Goal: Find specific page/section: Find specific page/section

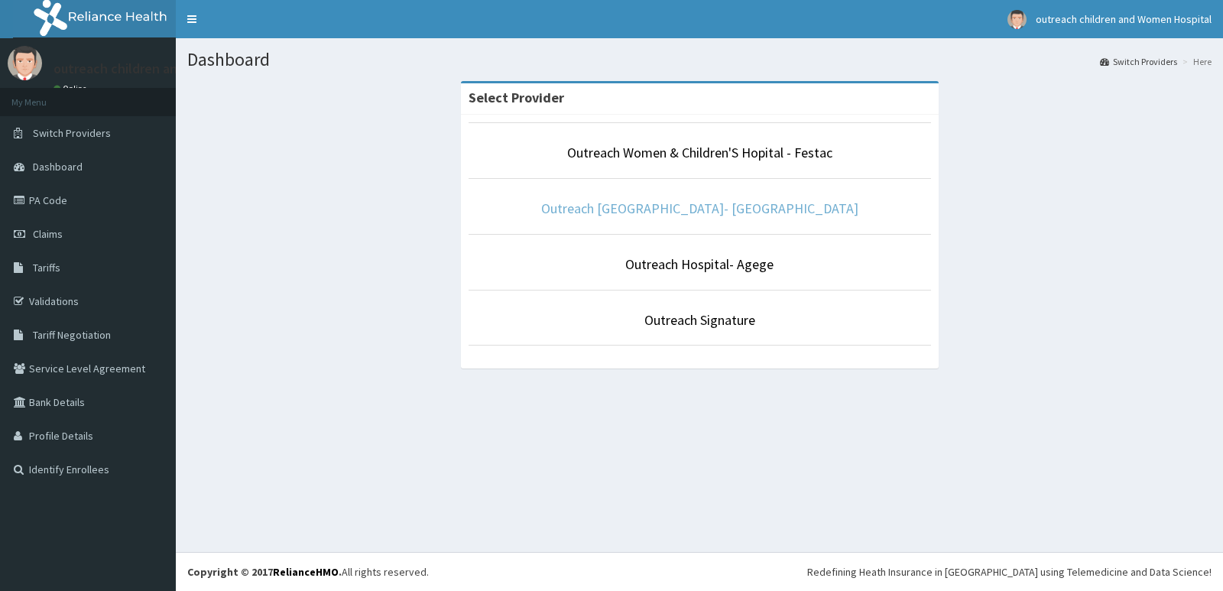
click at [776, 210] on link "Outreach [GEOGRAPHIC_DATA]- [GEOGRAPHIC_DATA]" at bounding box center [699, 209] width 317 height 18
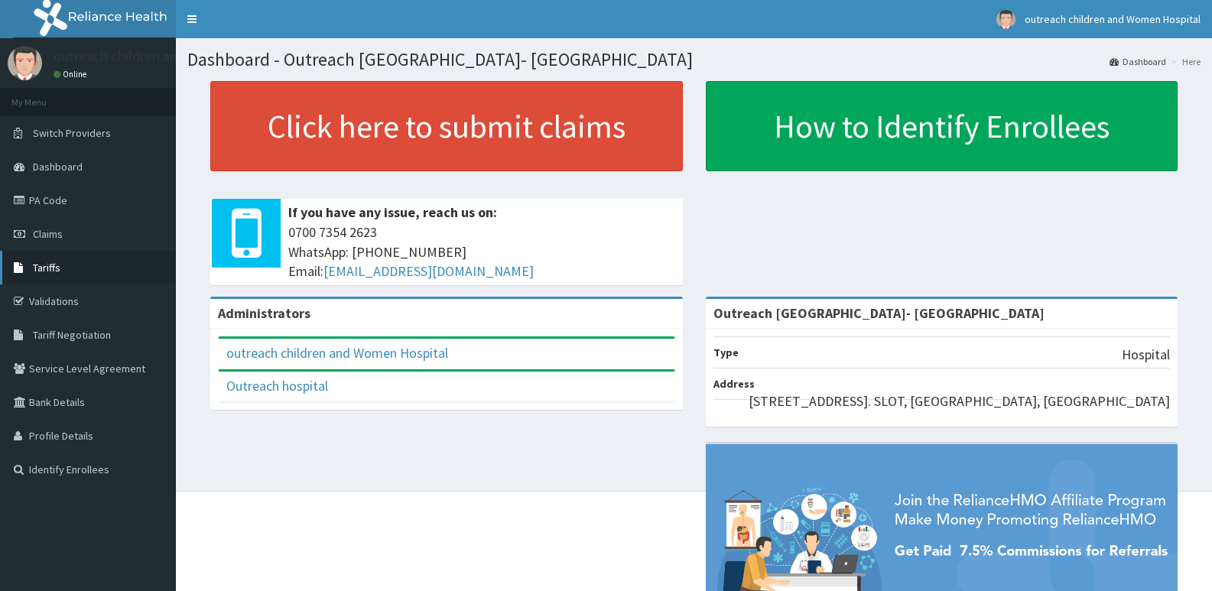
click at [67, 262] on link "Tariffs" at bounding box center [88, 268] width 176 height 34
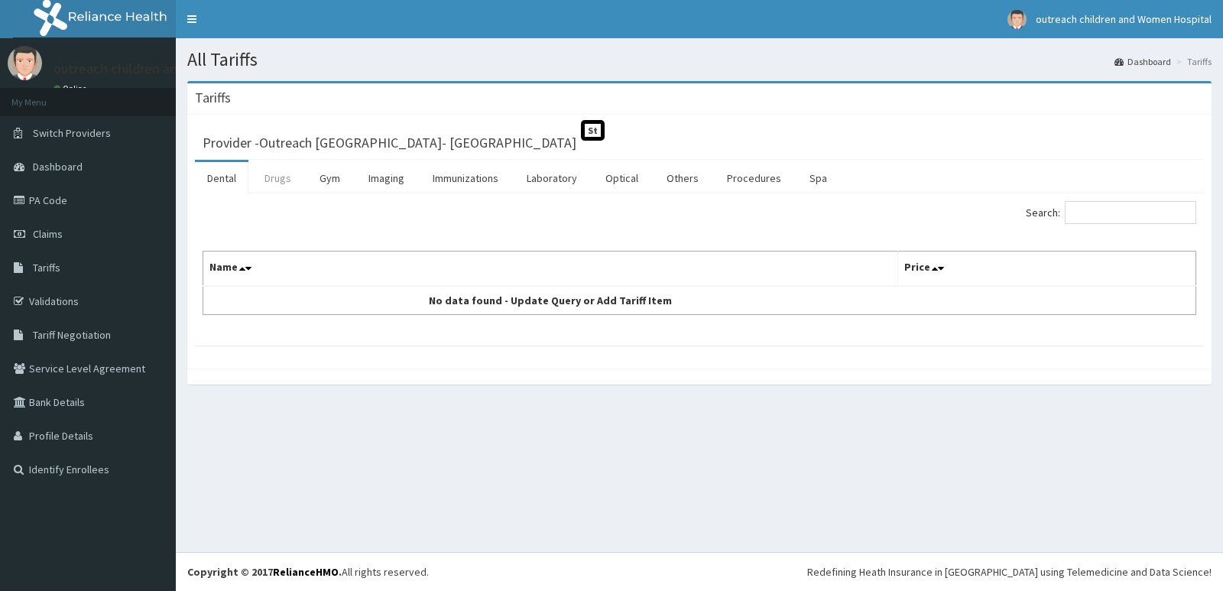
click at [281, 181] on link "Drugs" at bounding box center [277, 178] width 51 height 32
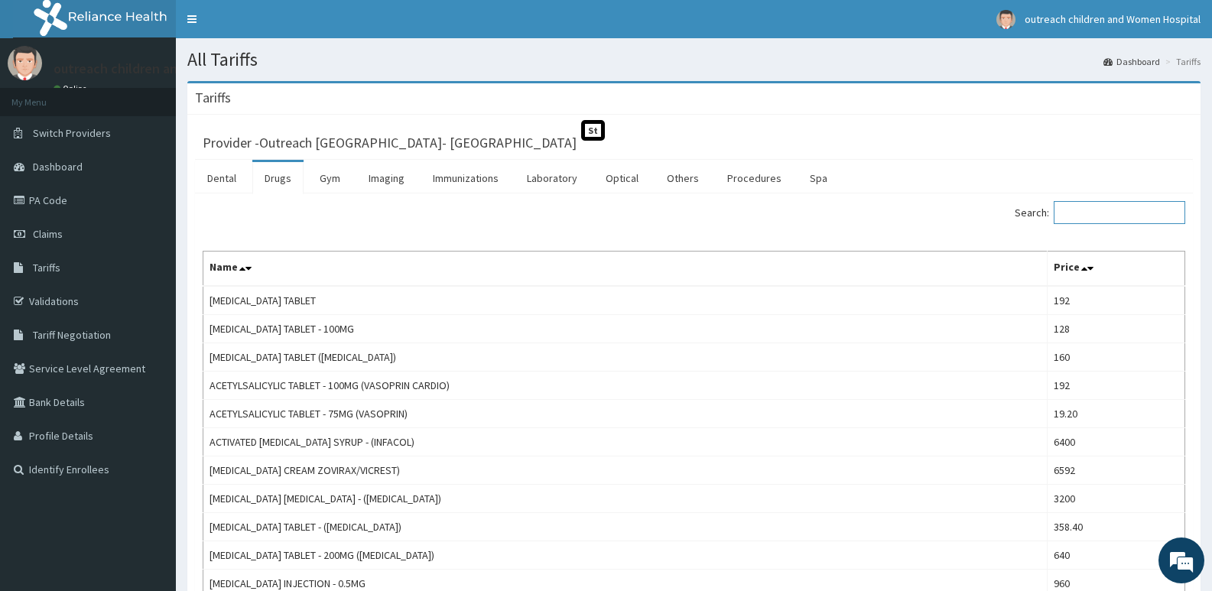
click at [1100, 213] on input "Search:" at bounding box center [1120, 212] width 132 height 23
click at [1079, 213] on input "Search:" at bounding box center [1120, 212] width 132 height 23
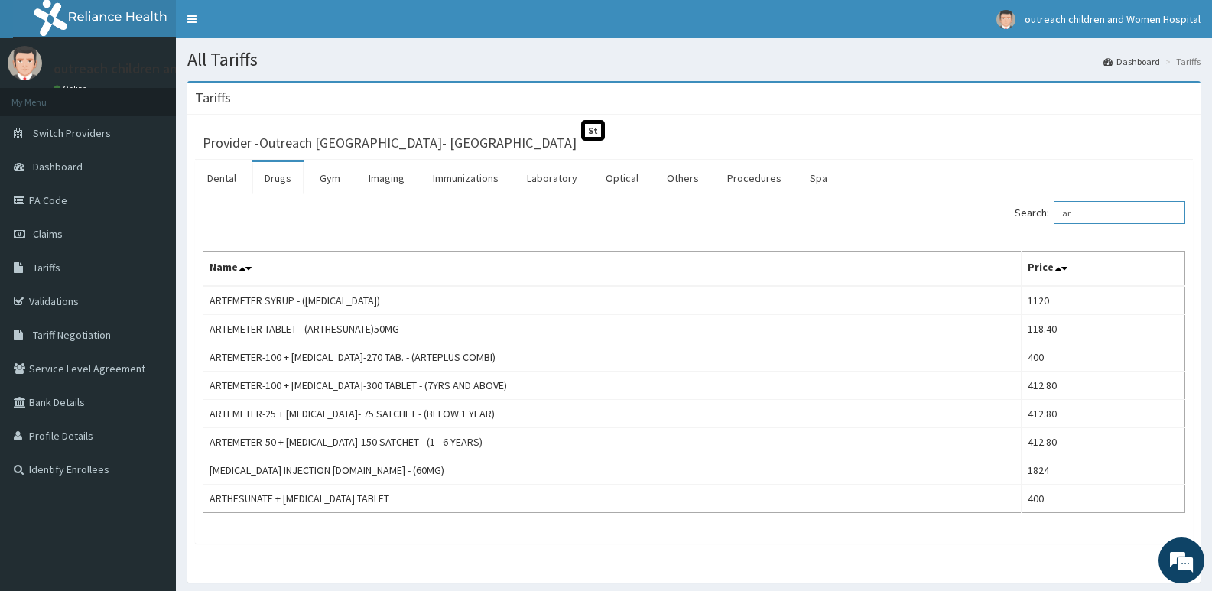
type input "a"
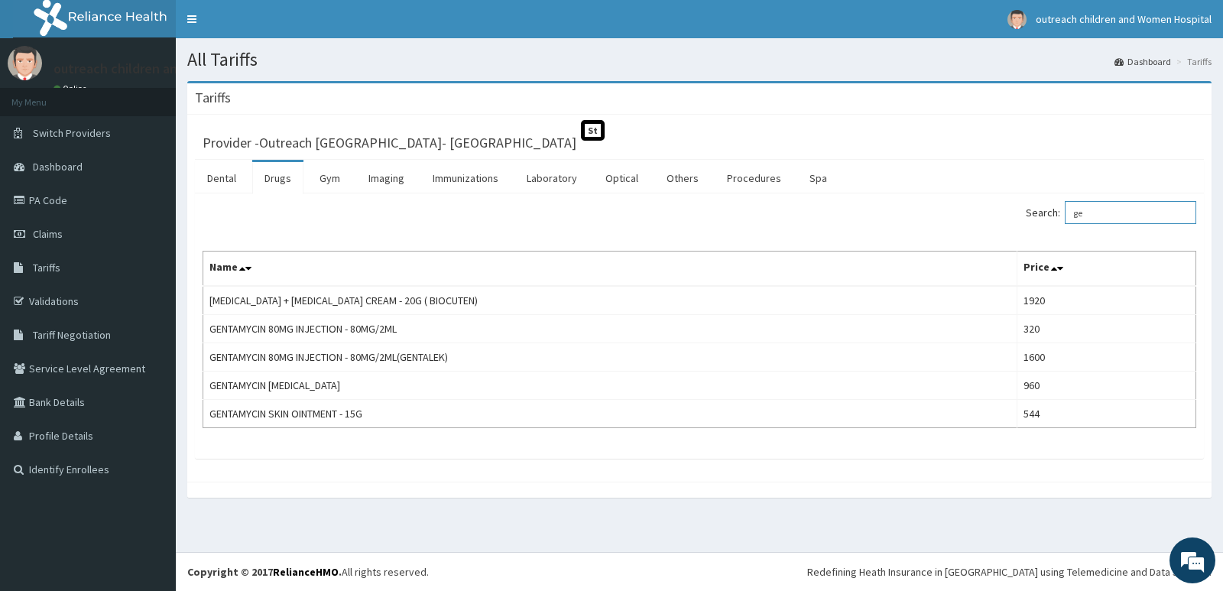
type input "g"
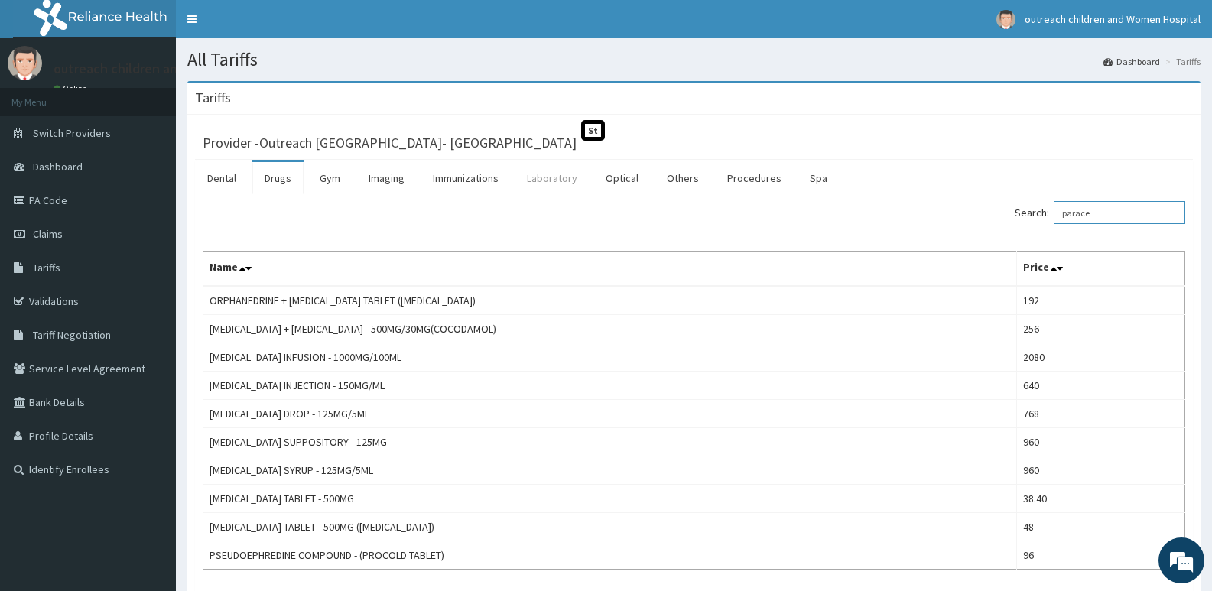
type input "parace"
click at [552, 192] on link "Laboratory" at bounding box center [552, 178] width 75 height 32
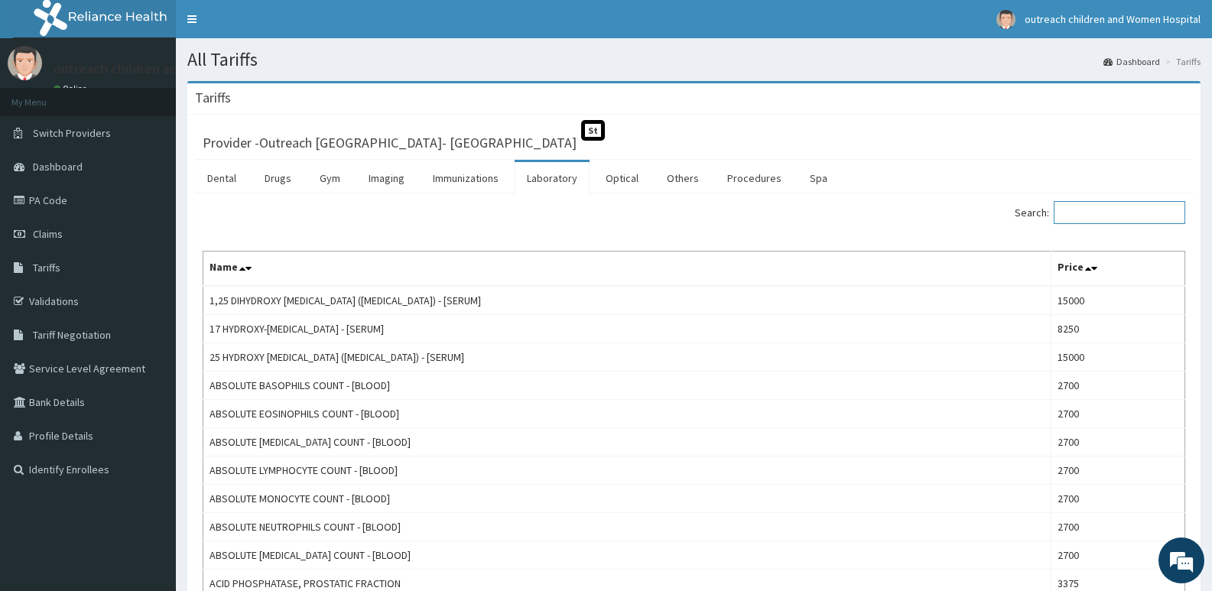
click at [1153, 216] on input "Search:" at bounding box center [1120, 212] width 132 height 23
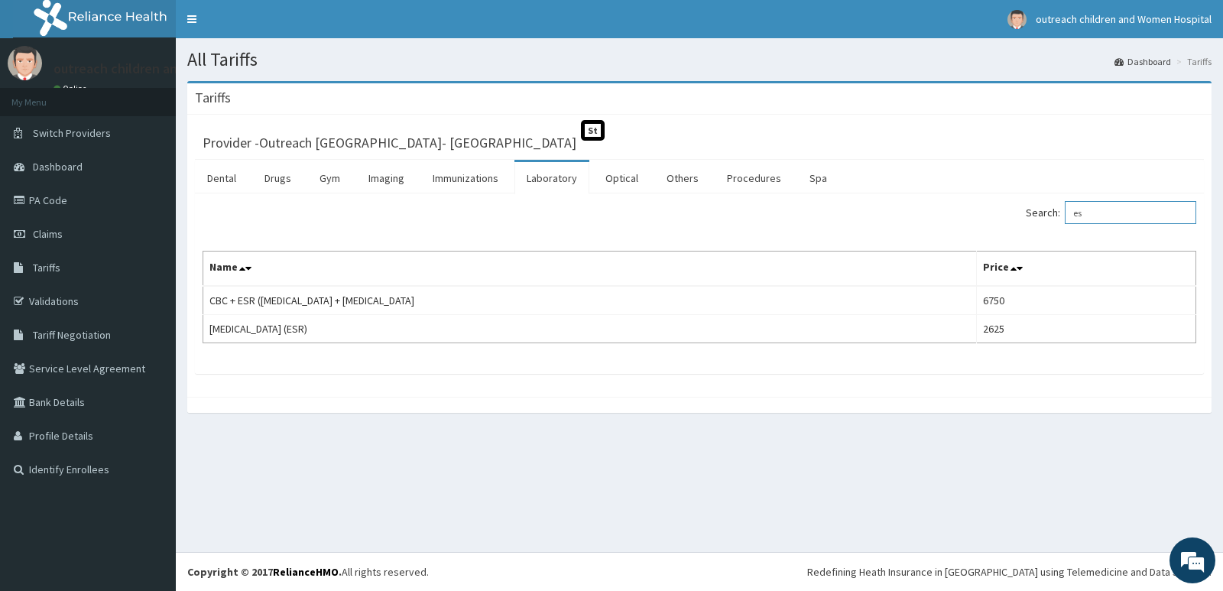
type input "e"
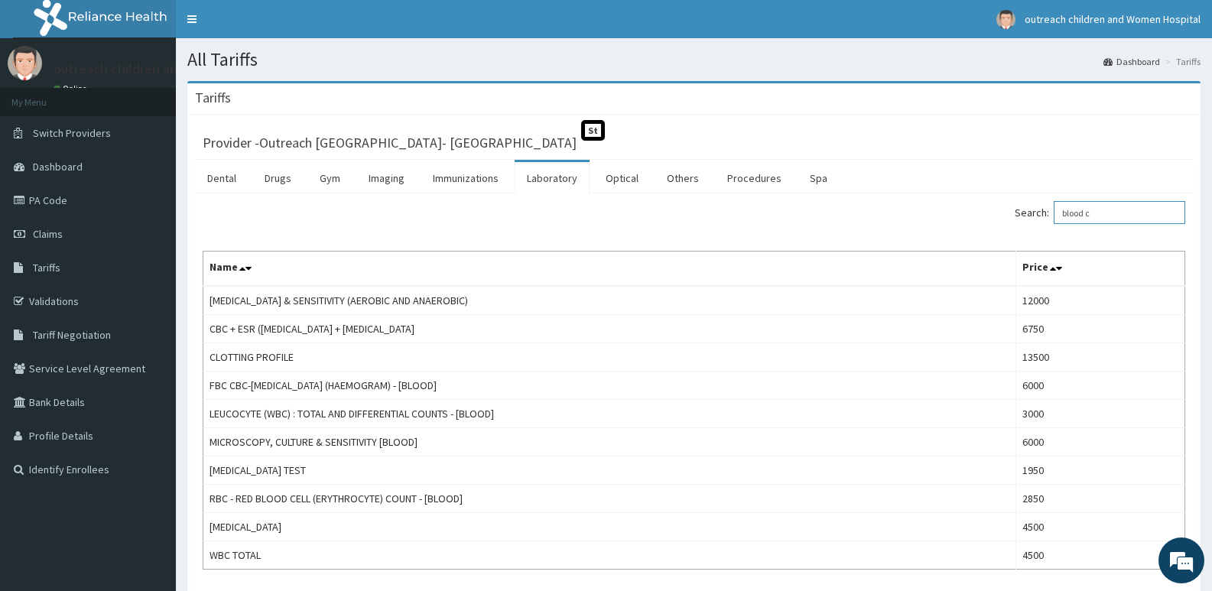
type input "blood c"
